Goal: Check status: Check status

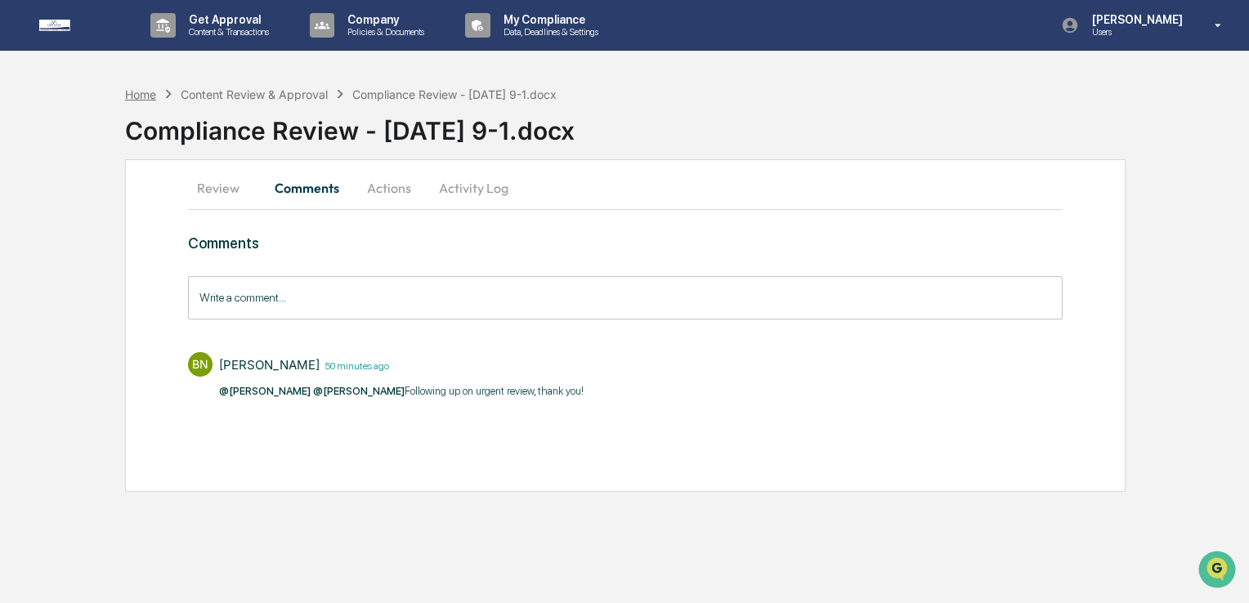
click at [147, 94] on div "Home" at bounding box center [140, 94] width 31 height 14
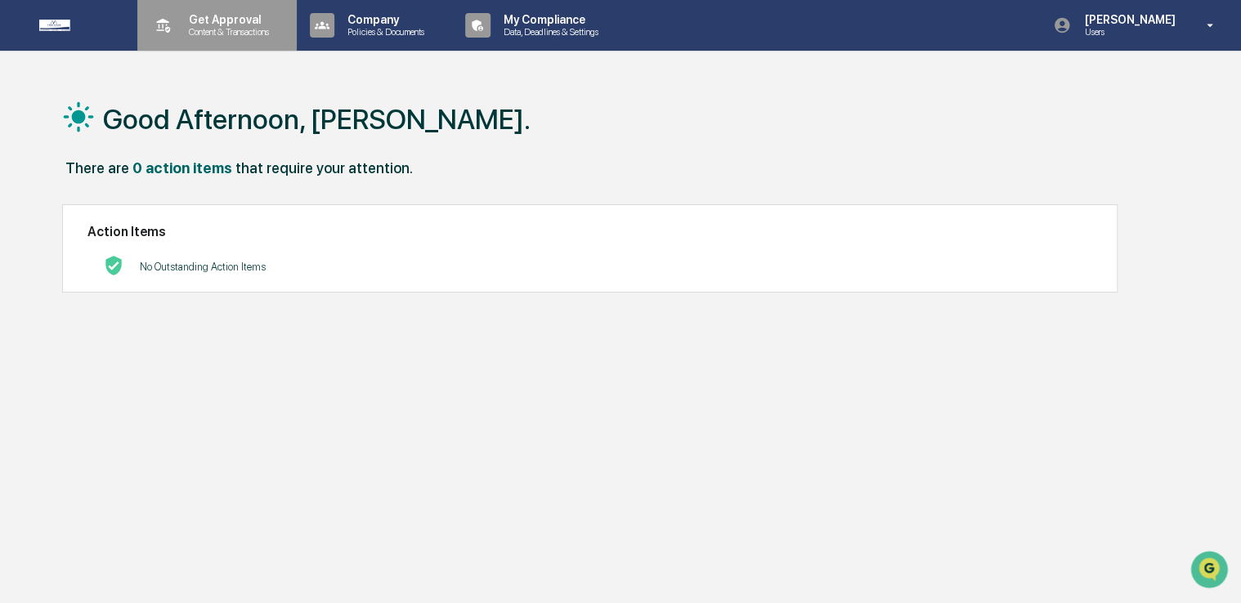
click at [208, 21] on p "Get Approval" at bounding box center [226, 19] width 101 height 13
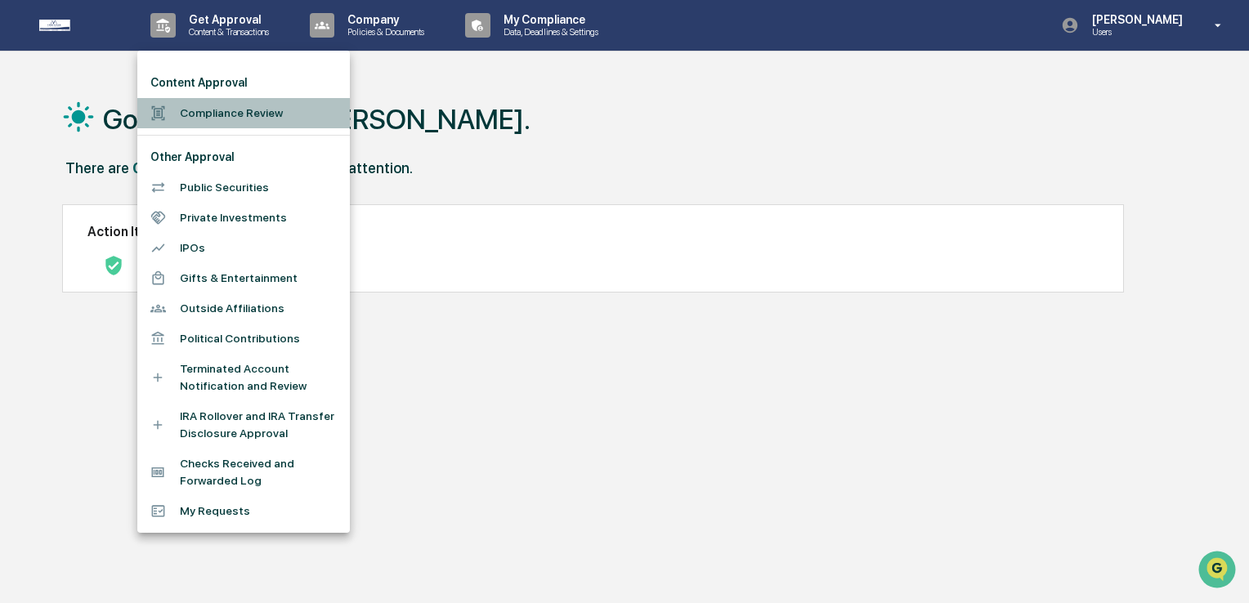
click at [206, 114] on li "Compliance Review" at bounding box center [243, 113] width 213 height 30
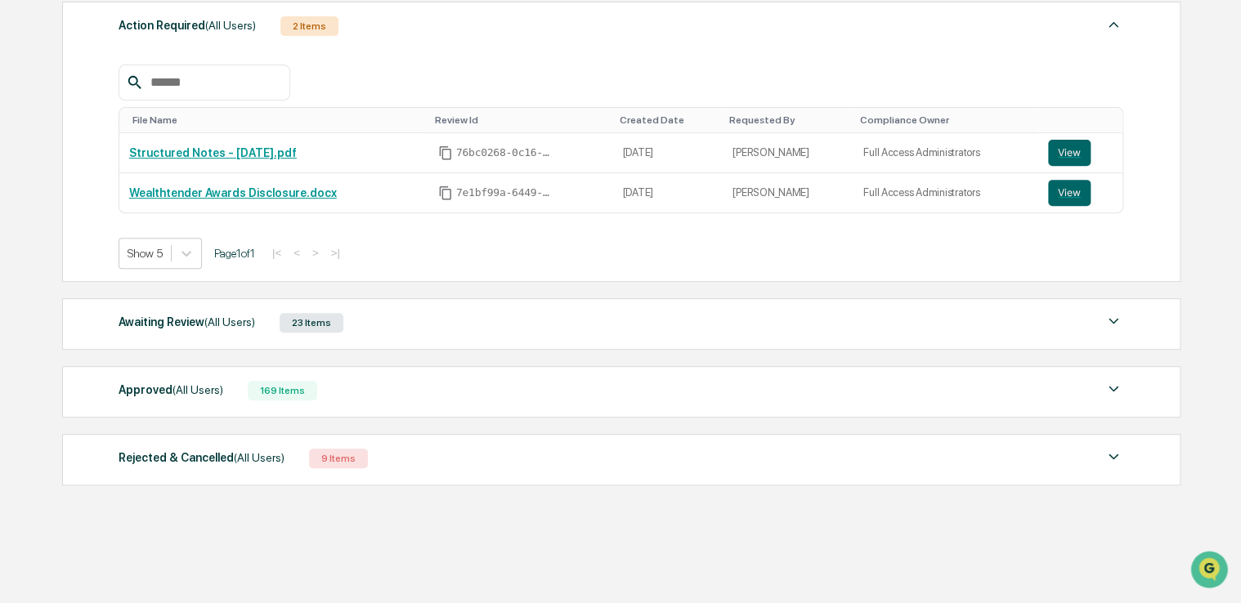
scroll to position [245, 0]
click at [180, 322] on div "Awaiting Review (All Users)" at bounding box center [187, 320] width 136 height 21
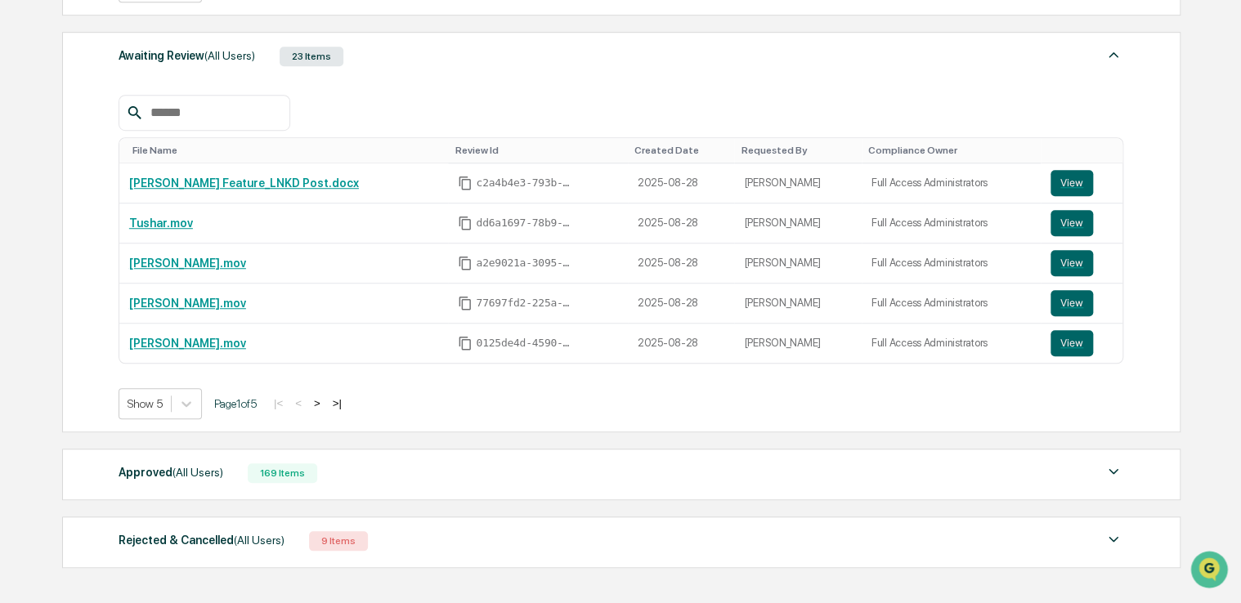
scroll to position [490, 0]
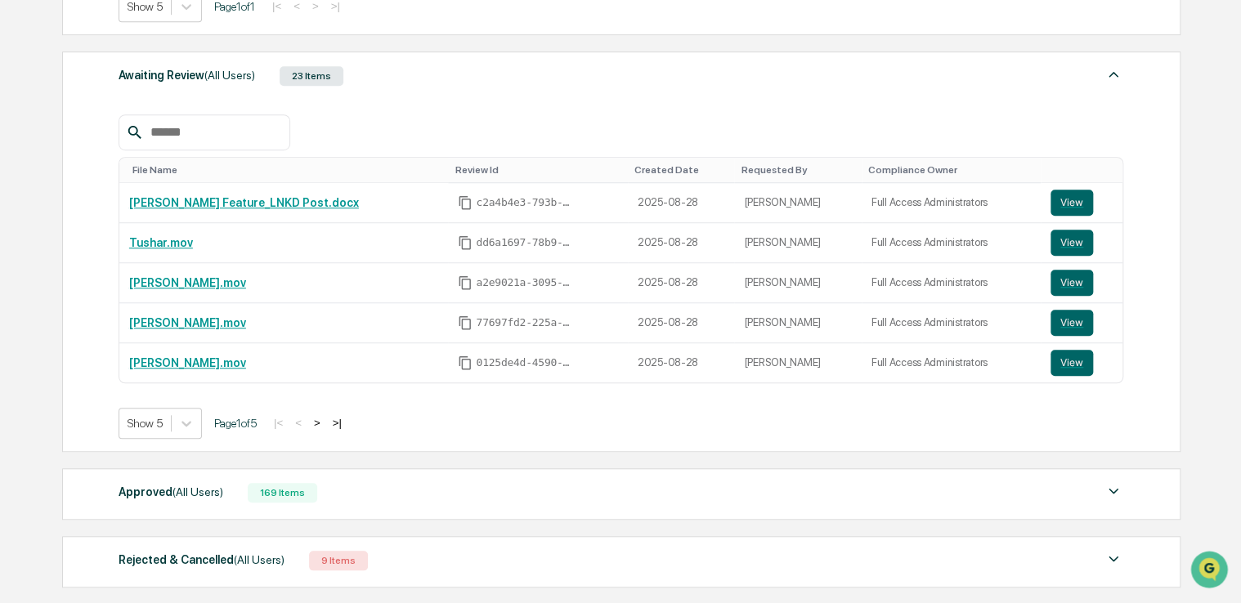
click at [324, 423] on button ">" at bounding box center [317, 423] width 16 height 14
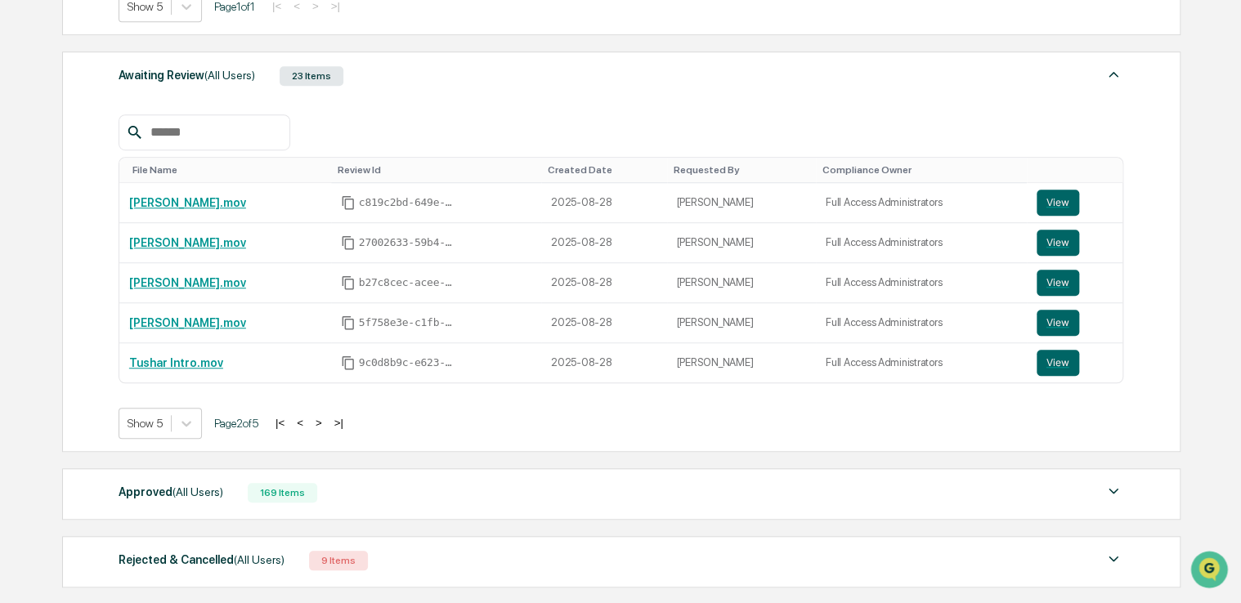
click at [324, 423] on button ">" at bounding box center [319, 423] width 16 height 14
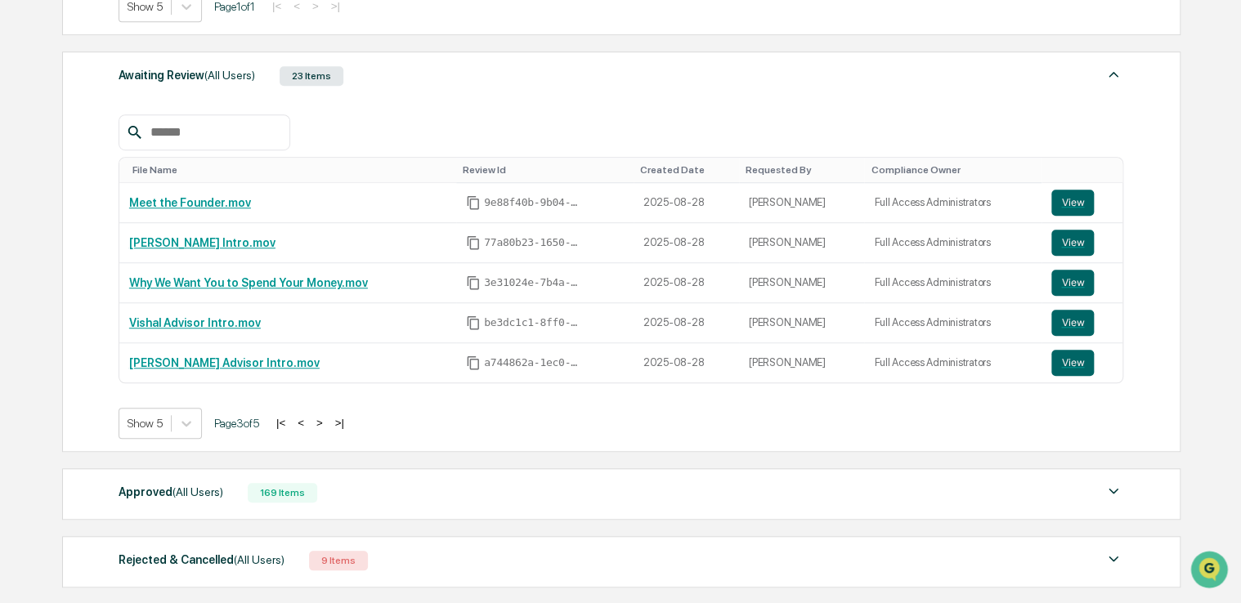
click at [324, 423] on button ">" at bounding box center [319, 423] width 16 height 14
